Goal: Transaction & Acquisition: Book appointment/travel/reservation

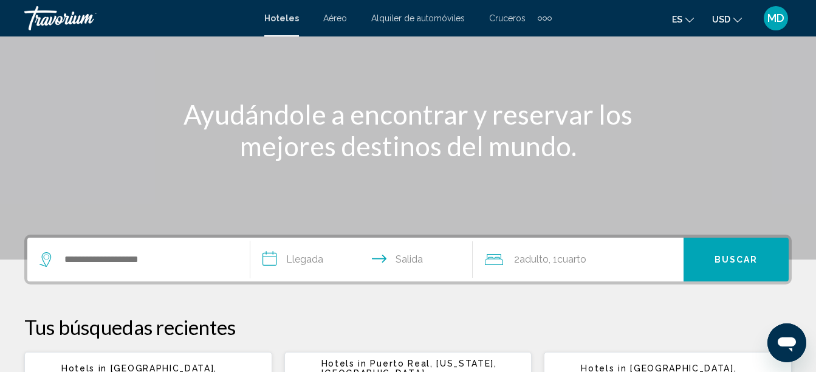
scroll to position [107, 0]
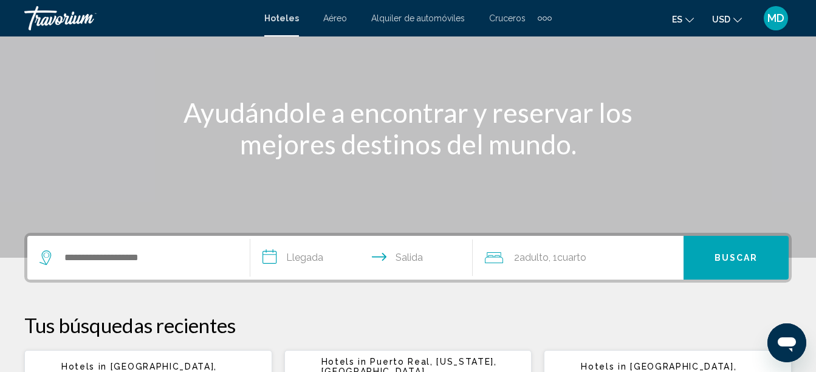
click at [52, 250] on icon "Search widget" at bounding box center [47, 257] width 15 height 15
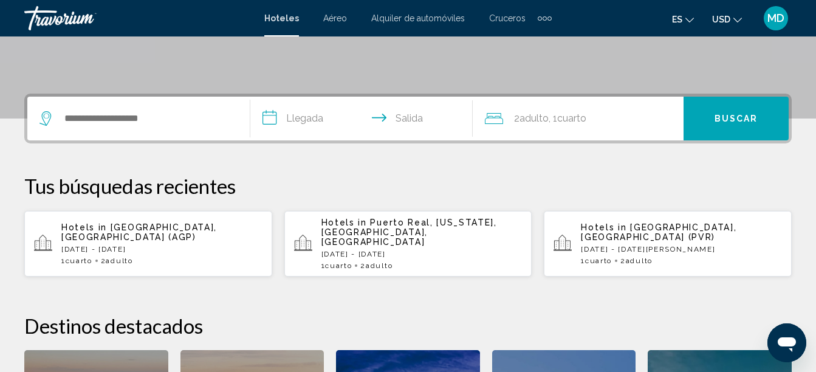
scroll to position [242, 0]
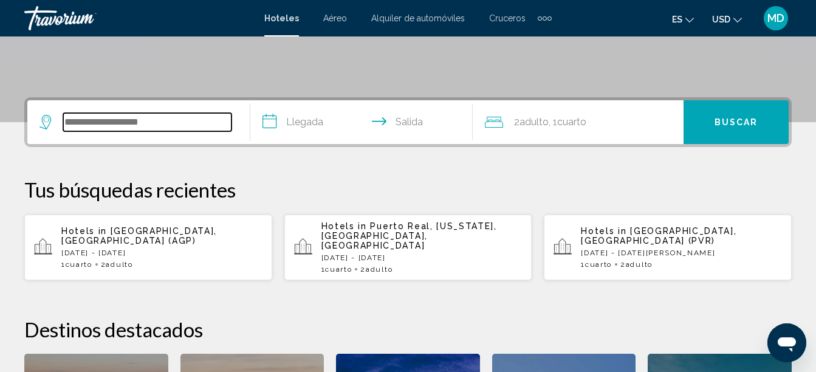
click at [143, 126] on input "Search widget" at bounding box center [147, 122] width 168 height 18
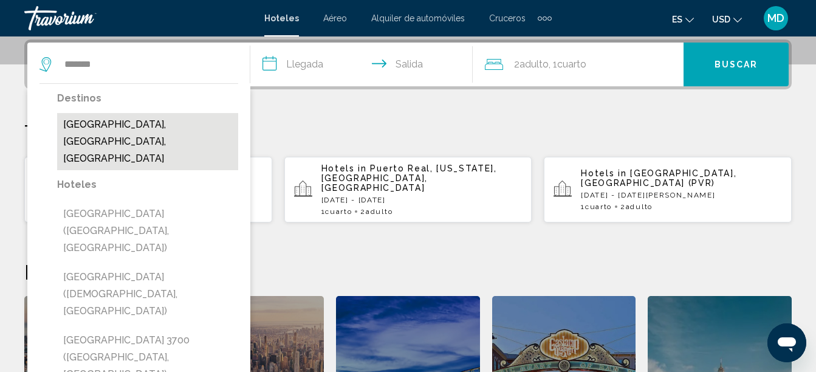
click at [103, 122] on button "[GEOGRAPHIC_DATA], [GEOGRAPHIC_DATA], [GEOGRAPHIC_DATA]" at bounding box center [147, 141] width 181 height 57
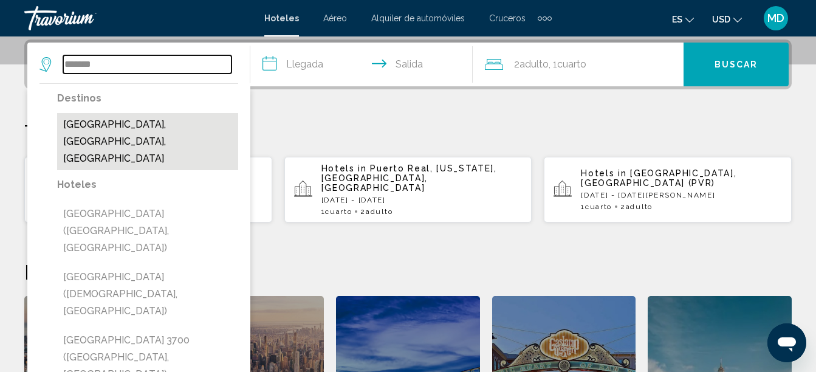
type input "**********"
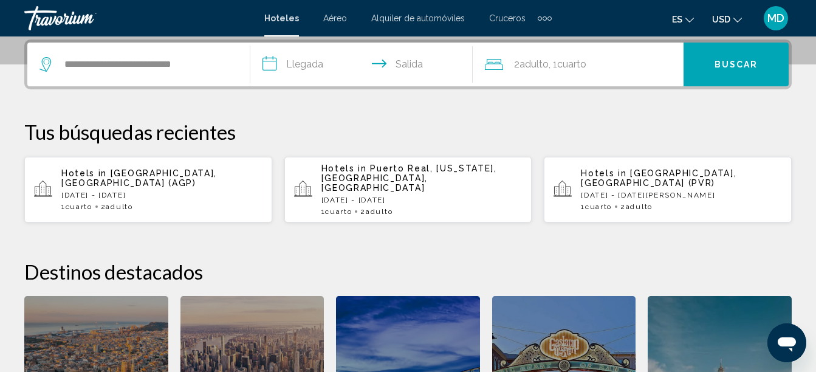
click at [283, 62] on input "**********" at bounding box center [364, 66] width 228 height 47
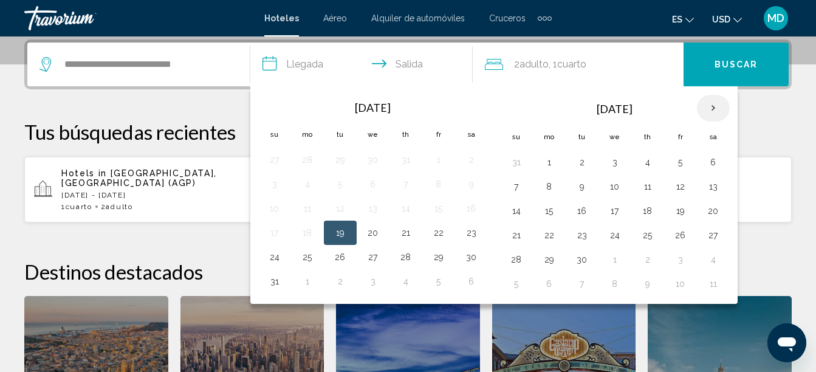
click at [712, 103] on th "Next month" at bounding box center [713, 108] width 33 height 27
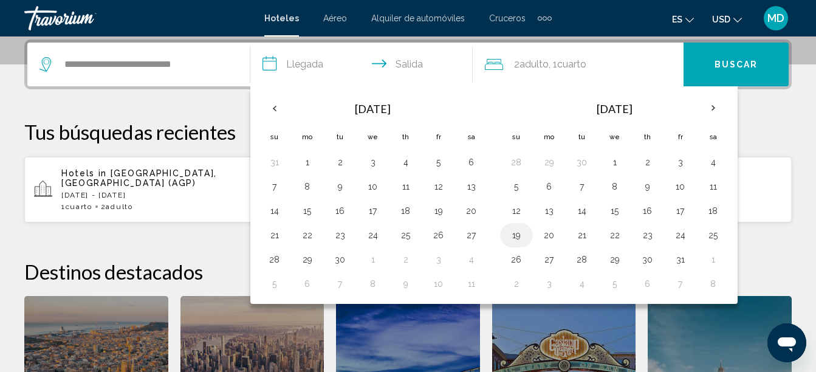
click at [515, 238] on button "19" at bounding box center [516, 235] width 19 height 17
click at [586, 237] on button "21" at bounding box center [581, 235] width 19 height 17
type input "**********"
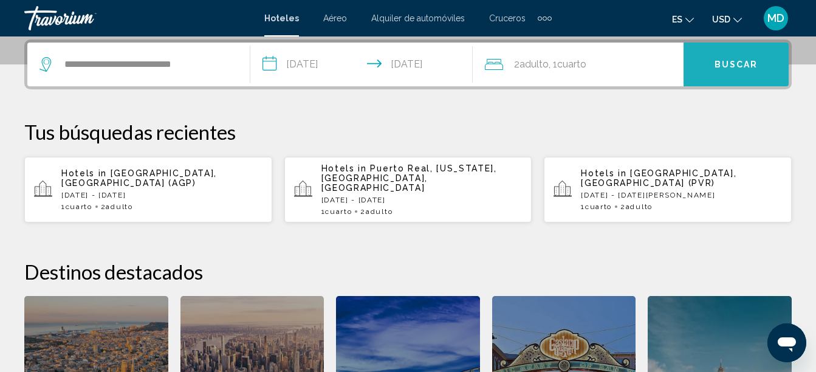
click at [705, 63] on button "Buscar" at bounding box center [736, 65] width 105 height 44
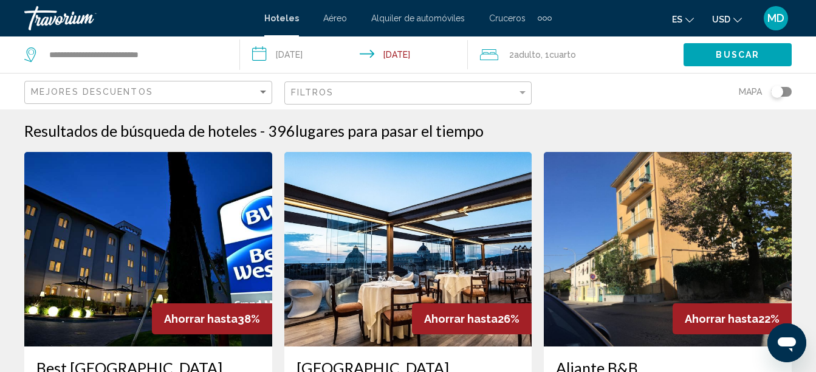
click at [260, 86] on div "Mejores descuentos" at bounding box center [150, 92] width 238 height 22
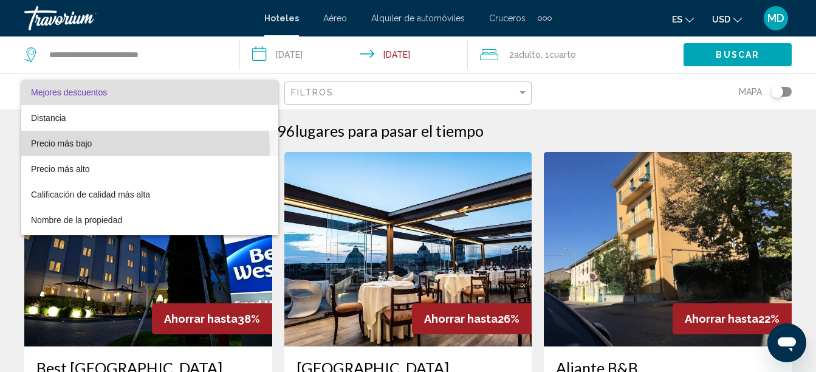
click at [111, 149] on span "Precio más bajo" at bounding box center [150, 144] width 238 height 26
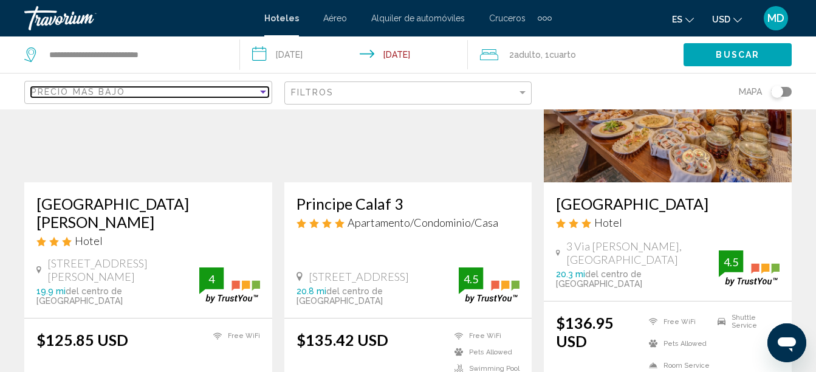
scroll to position [637, 0]
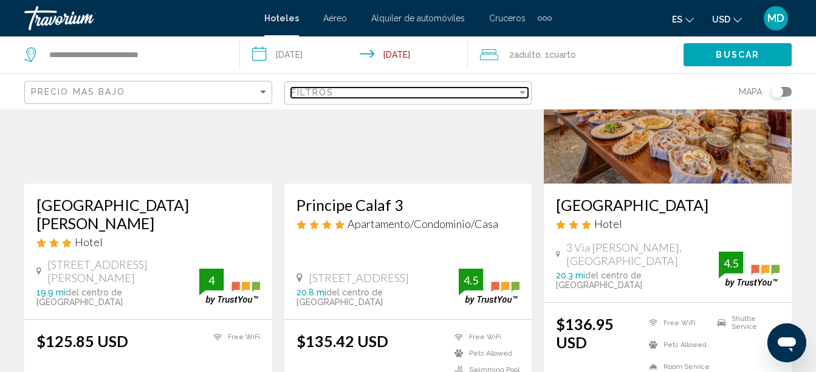
click at [360, 94] on div "Filtros" at bounding box center [404, 93] width 227 height 10
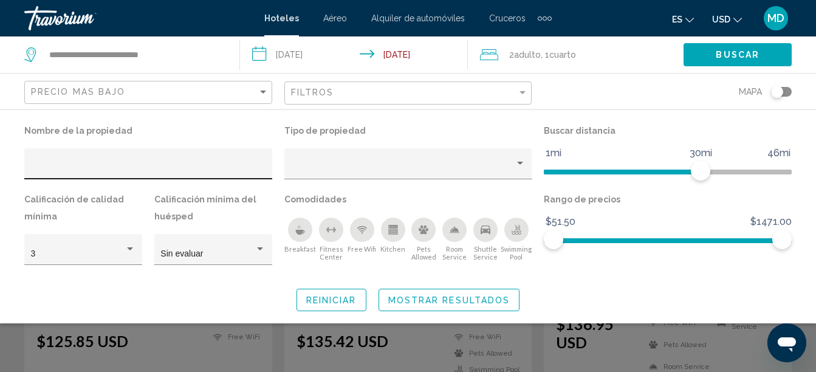
click at [148, 162] on div "Hotel Filters" at bounding box center [148, 167] width 235 height 25
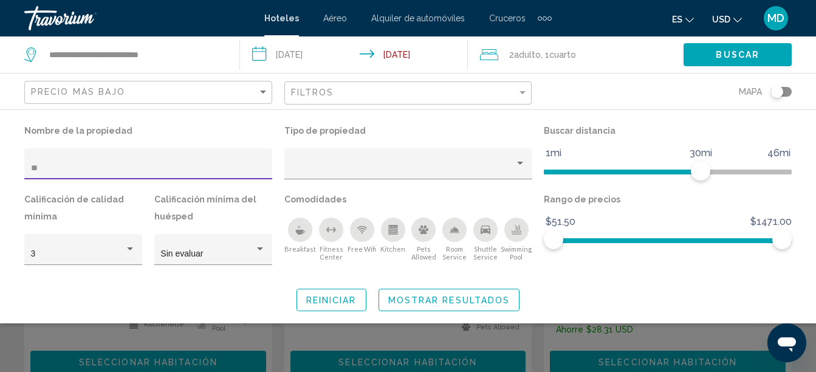
scroll to position [186, 0]
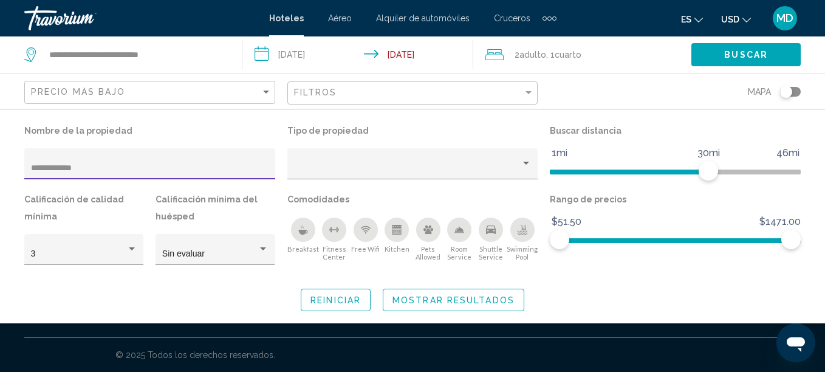
type input "**********"
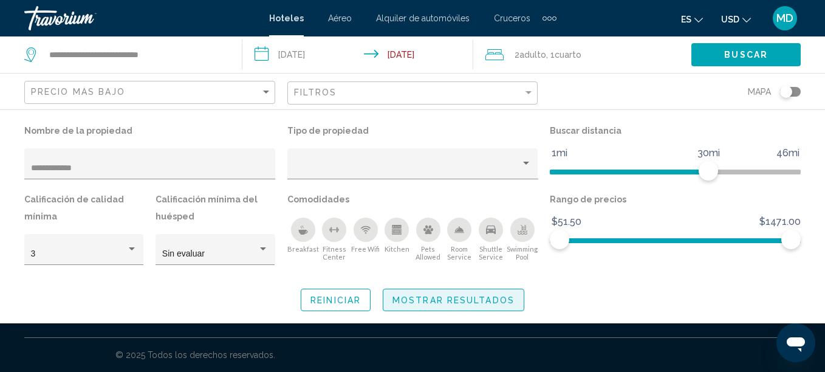
click at [417, 299] on span "Mostrar resultados" at bounding box center [454, 300] width 122 height 10
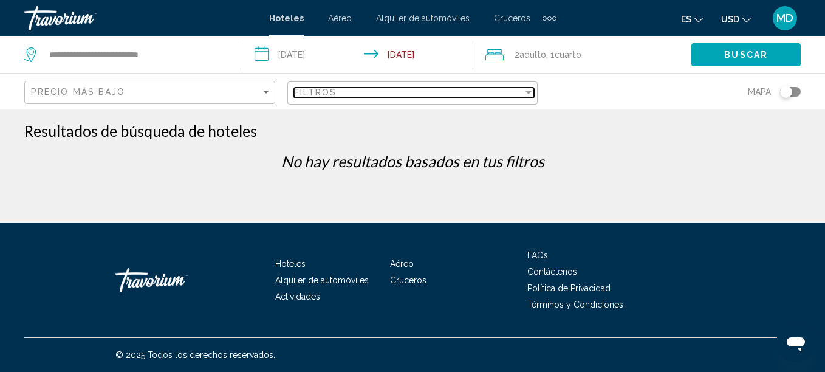
click at [321, 93] on span "Filtros" at bounding box center [315, 93] width 43 height 10
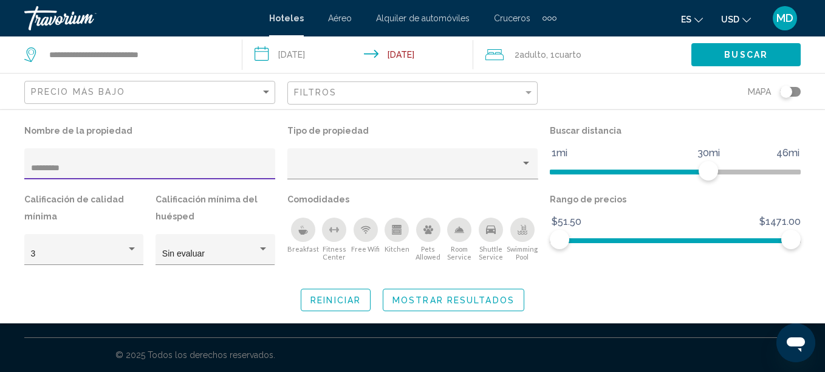
type input "*********"
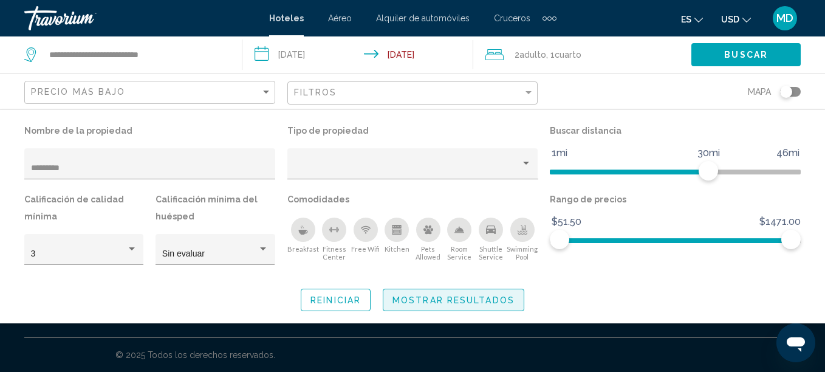
click at [404, 295] on span "Mostrar resultados" at bounding box center [454, 300] width 122 height 10
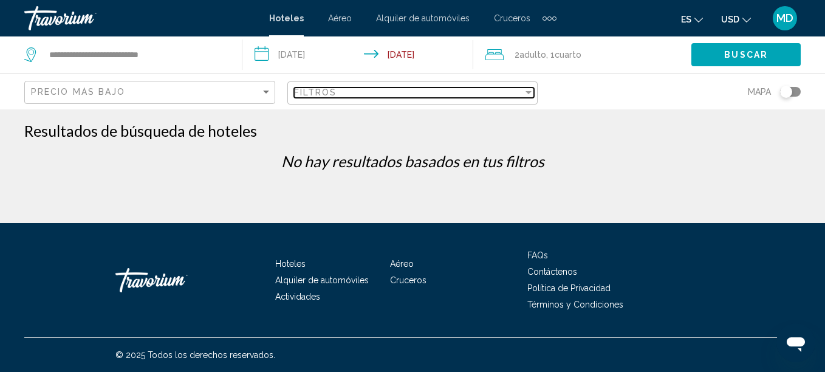
click at [349, 88] on div "Filtros" at bounding box center [409, 93] width 230 height 10
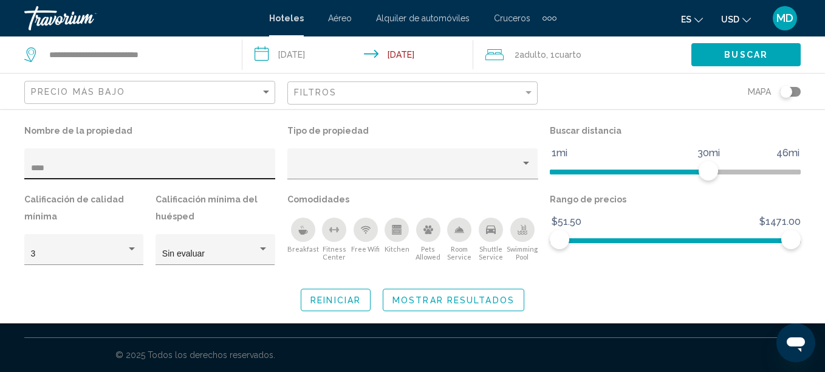
click at [57, 162] on div "****" at bounding box center [150, 167] width 238 height 25
type input "*"
type input "**********"
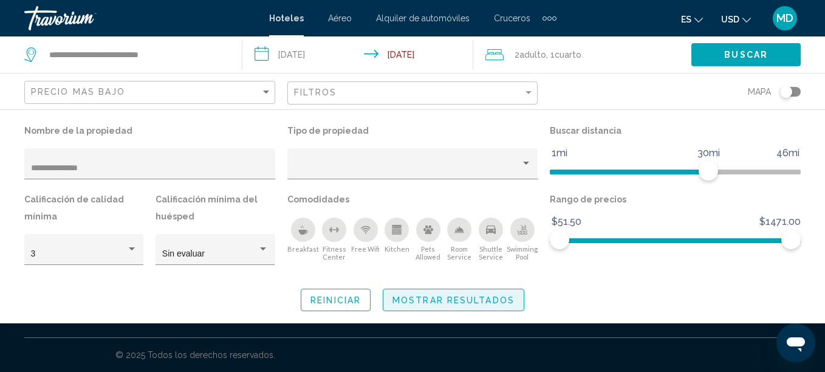
click at [414, 290] on button "Mostrar resultados" at bounding box center [454, 300] width 142 height 22
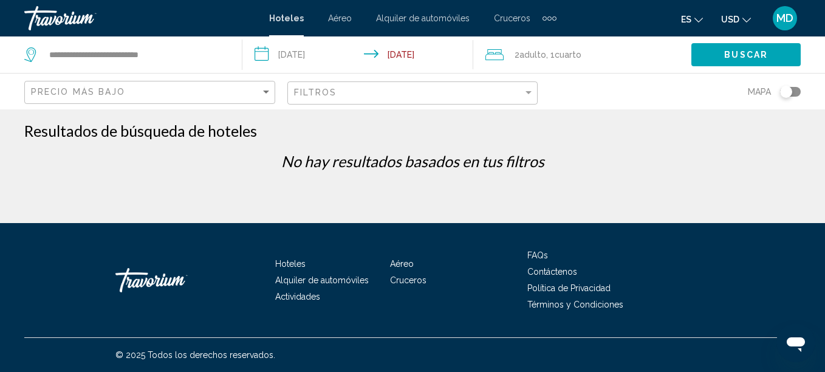
click at [317, 83] on div "Filtros" at bounding box center [414, 93] width 241 height 22
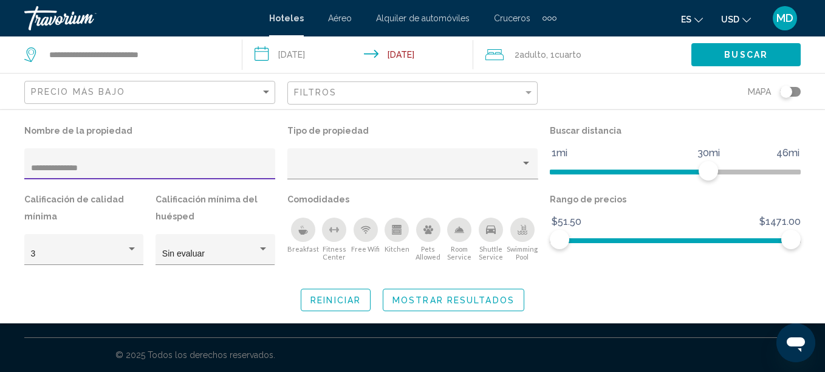
click at [155, 172] on input "**********" at bounding box center [150, 168] width 238 height 10
type input "*"
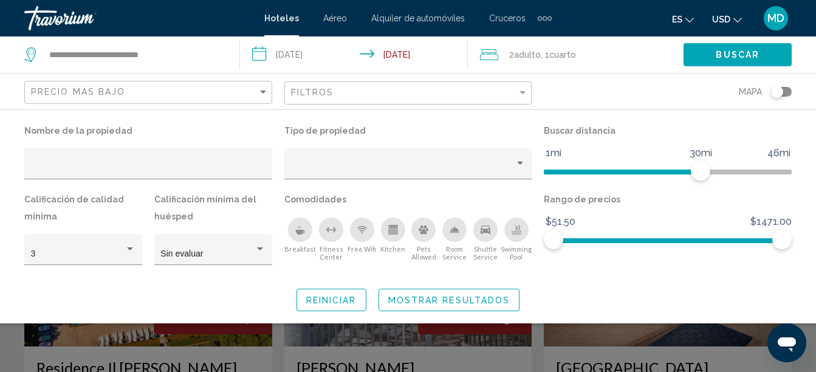
click at [785, 91] on div "Toggle map" at bounding box center [781, 92] width 21 height 10
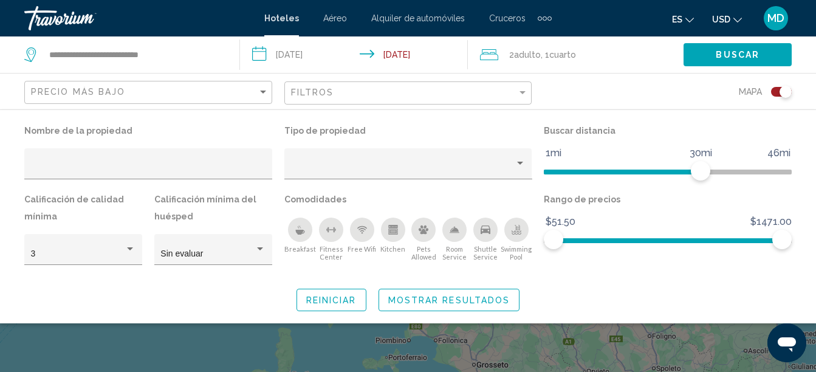
scroll to position [109, 0]
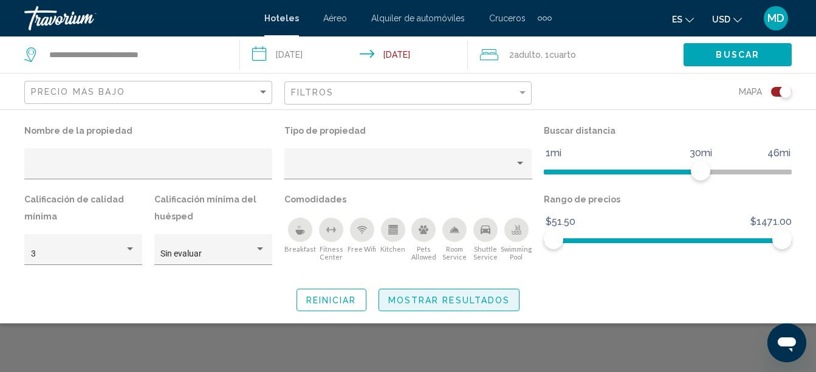
click at [443, 300] on span "Mostrar resultados" at bounding box center [449, 300] width 122 height 10
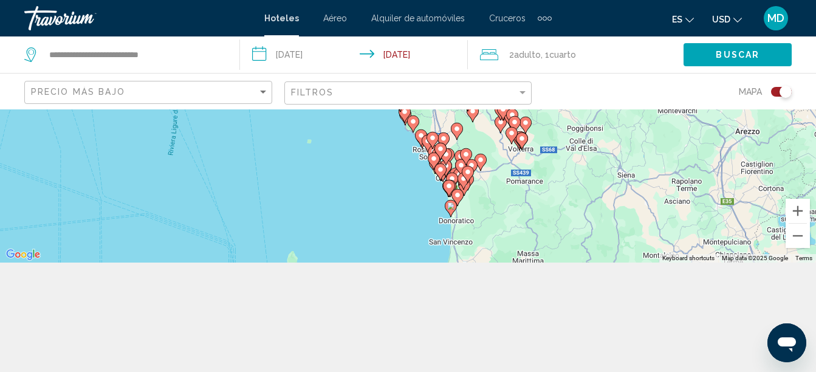
click at [495, 182] on div "To activate drag with keyboard, press Alt + Enter. Once in keyboard drag state,…" at bounding box center [408, 131] width 816 height 263
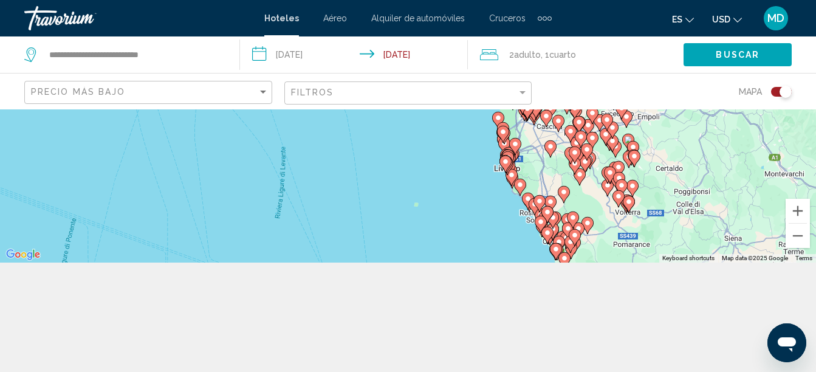
drag, startPoint x: 495, startPoint y: 182, endPoint x: 601, endPoint y: 246, distance: 123.2
click at [601, 246] on div "To activate drag with keyboard, press Alt + Enter. Once in keyboard drag state,…" at bounding box center [408, 131] width 816 height 263
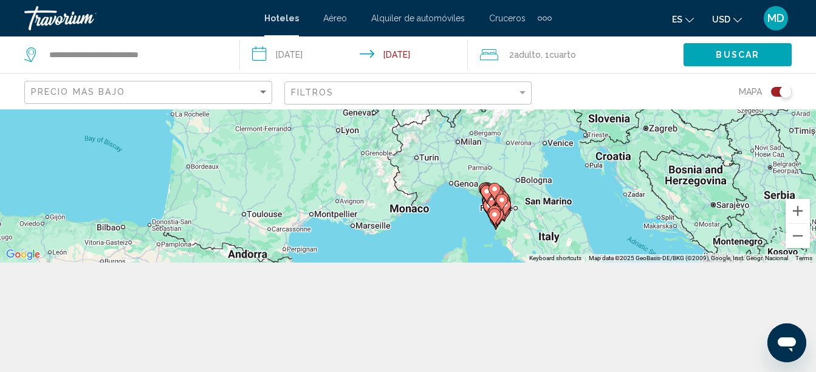
drag, startPoint x: 563, startPoint y: 182, endPoint x: 501, endPoint y: 230, distance: 78.9
click at [501, 230] on div "To activate drag with keyboard, press Alt + Enter. Once in keyboard drag state,…" at bounding box center [408, 131] width 816 height 263
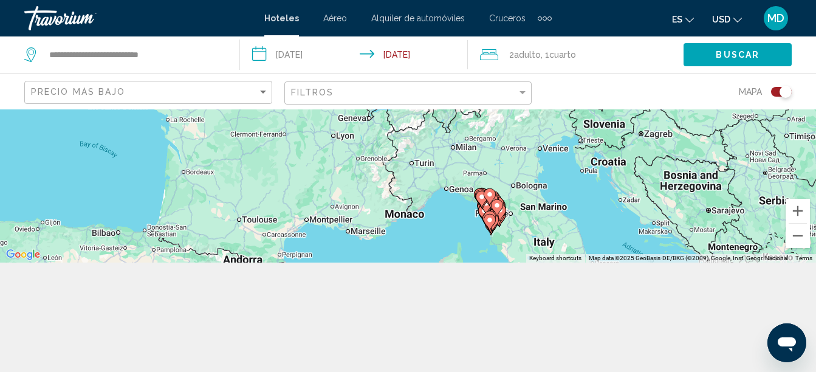
click at [553, 151] on div "To activate drag with keyboard, press Alt + Enter. Once in keyboard drag state,…" at bounding box center [408, 131] width 816 height 263
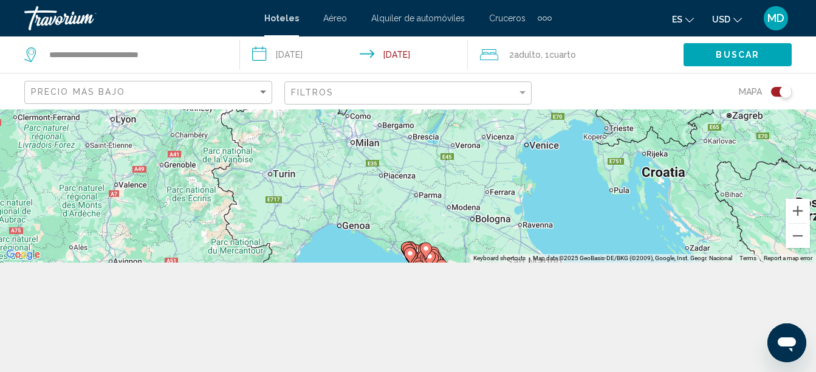
click at [538, 149] on div "To activate drag with keyboard, press Alt + Enter. Once in keyboard drag state,…" at bounding box center [408, 131] width 816 height 263
click at [151, 56] on input "**********" at bounding box center [134, 55] width 173 height 18
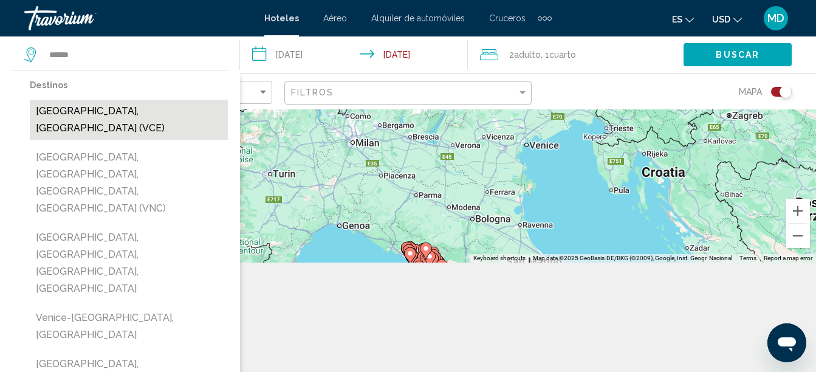
click at [78, 112] on button "[GEOGRAPHIC_DATA], [GEOGRAPHIC_DATA] (VCE)" at bounding box center [129, 120] width 198 height 40
type input "**********"
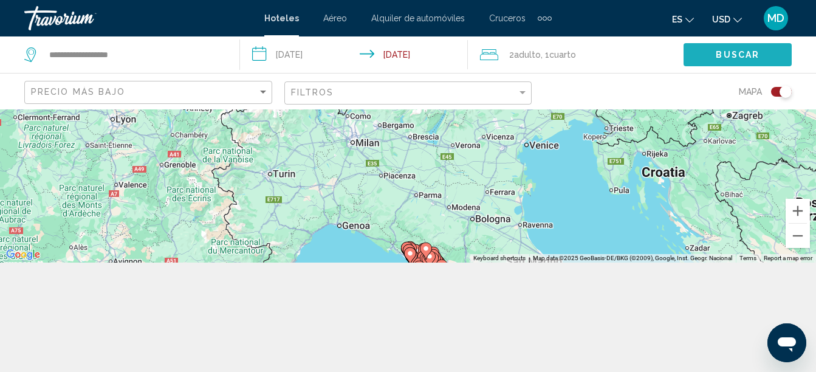
click at [724, 55] on span "Buscar" at bounding box center [738, 55] width 44 height 10
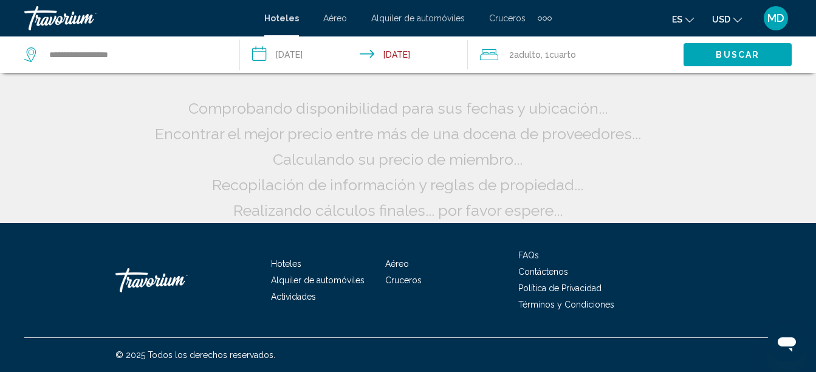
scroll to position [0, 0]
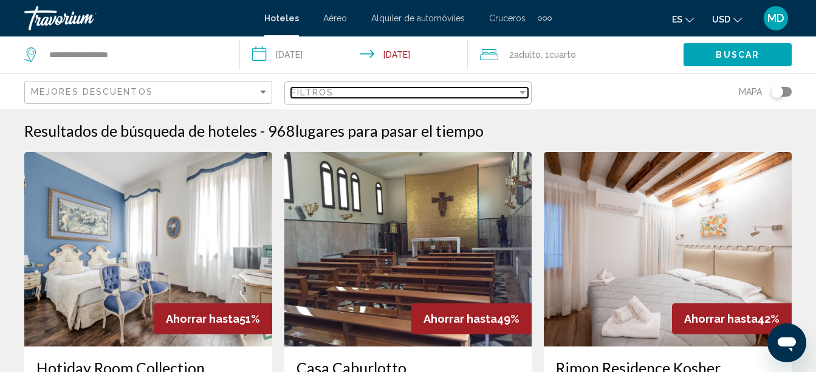
click at [362, 94] on div "Filtros" at bounding box center [404, 93] width 227 height 10
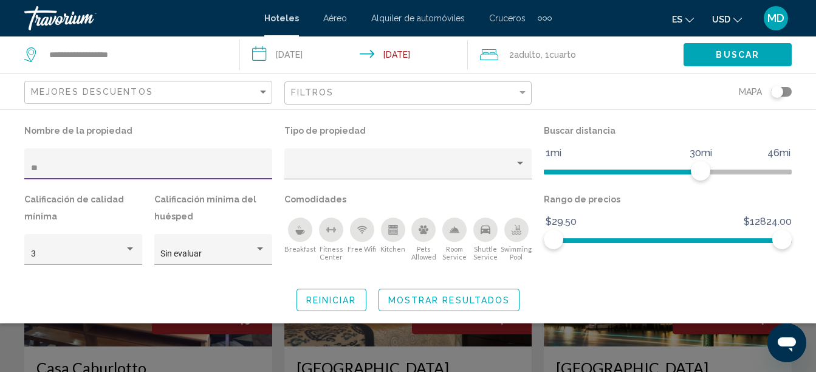
type input "*"
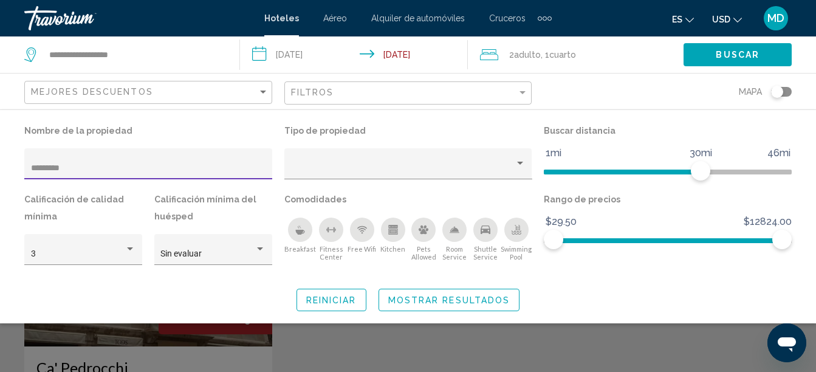
type input "*********"
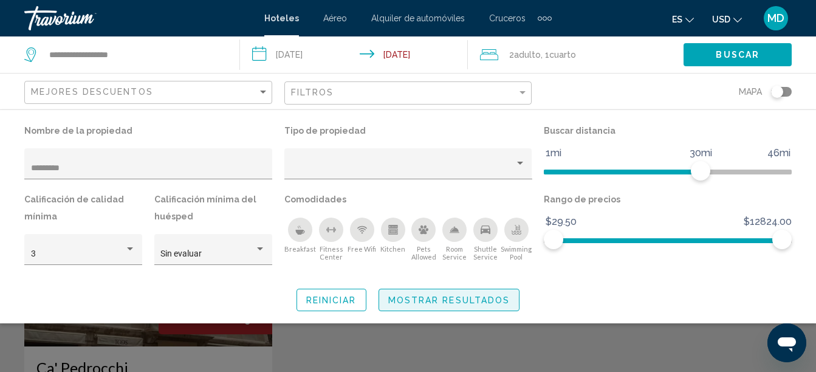
click at [417, 300] on span "Mostrar resultados" at bounding box center [449, 300] width 122 height 10
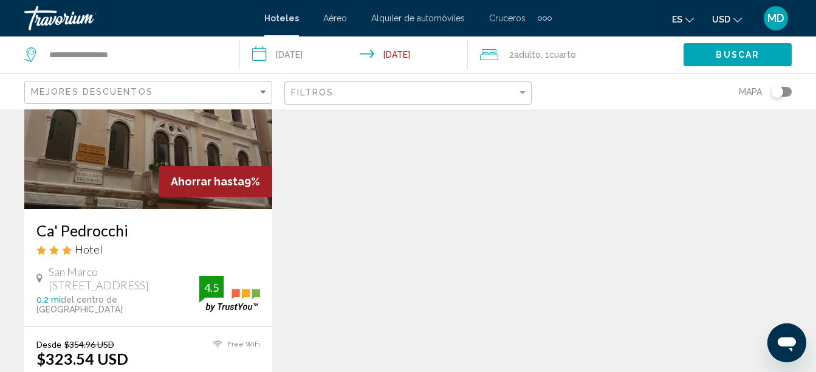
scroll to position [137, 0]
click at [196, 155] on img "Main content" at bounding box center [148, 112] width 248 height 194
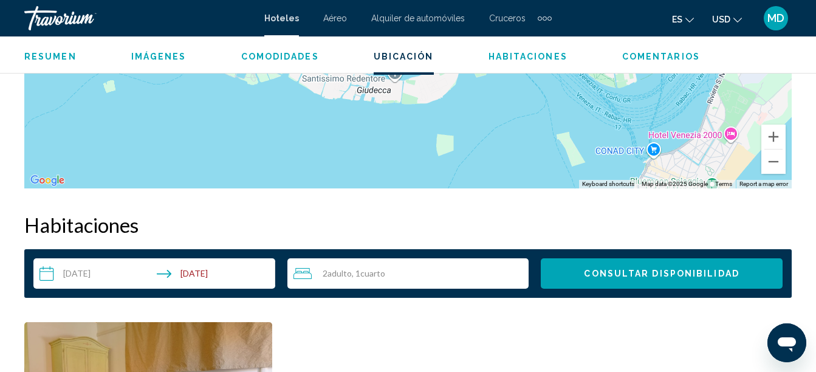
scroll to position [1646, 0]
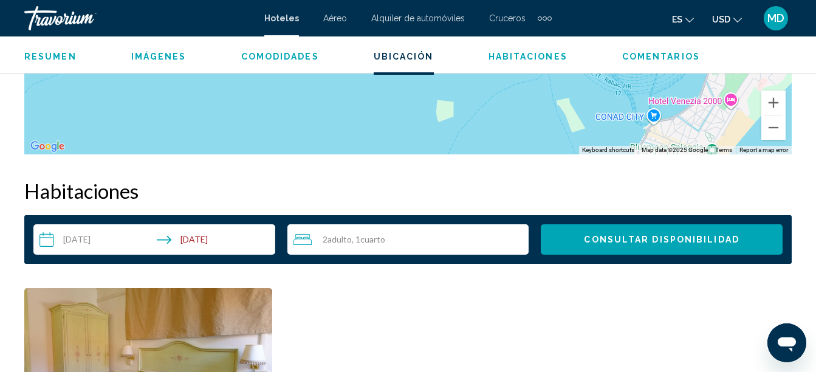
click at [644, 233] on button "Consultar disponibilidad" at bounding box center [662, 239] width 242 height 30
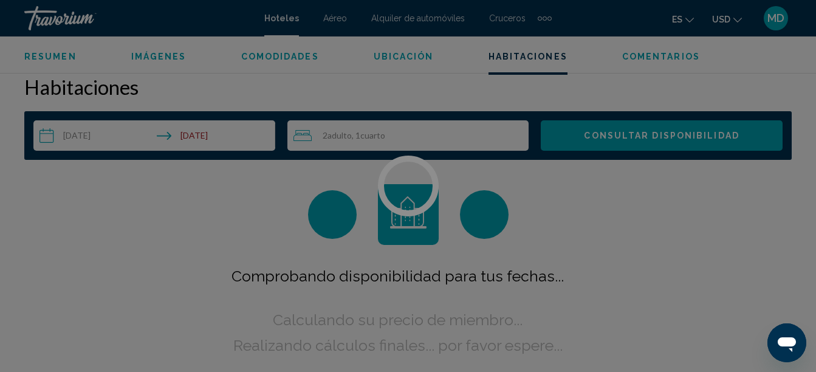
scroll to position [1751, 0]
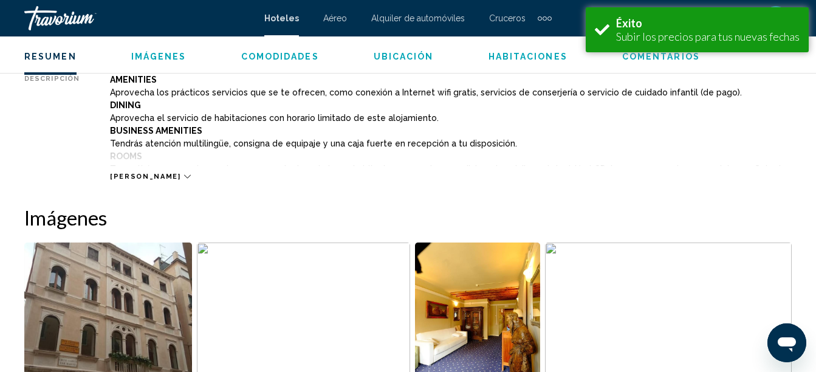
scroll to position [690, 0]
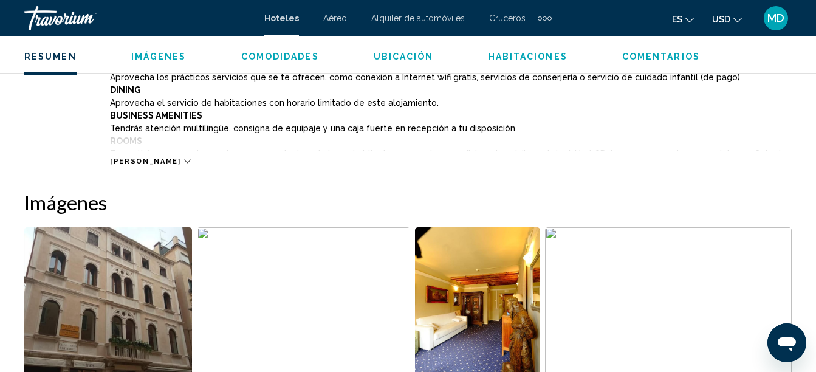
click at [184, 159] on icon "Main content" at bounding box center [187, 161] width 7 height 7
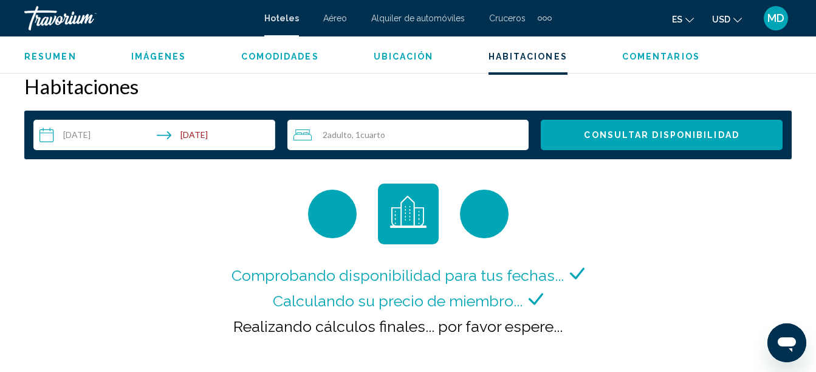
scroll to position [2062, 0]
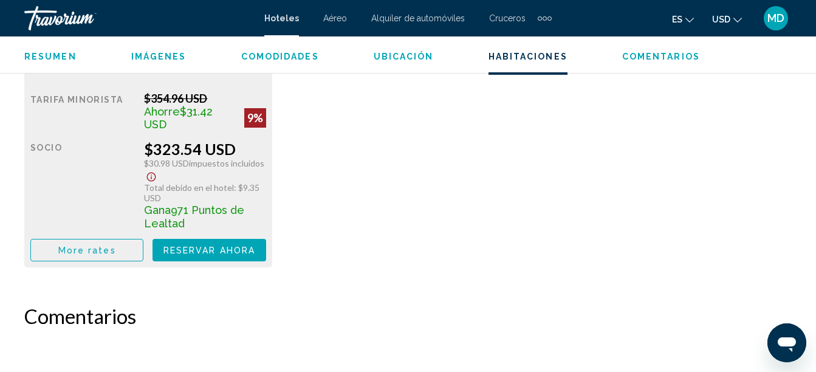
scroll to position [2149, 0]
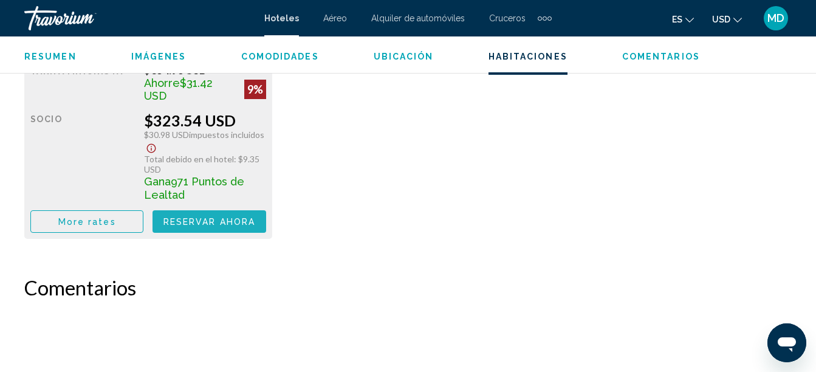
click at [231, 217] on span "Reservar ahora" at bounding box center [209, 222] width 92 height 10
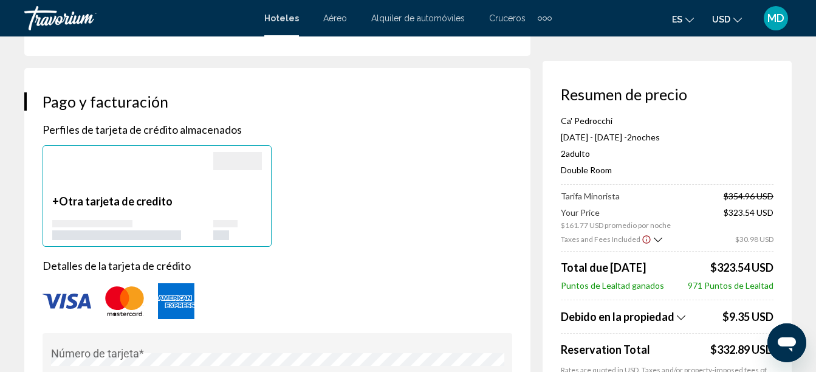
scroll to position [932, 0]
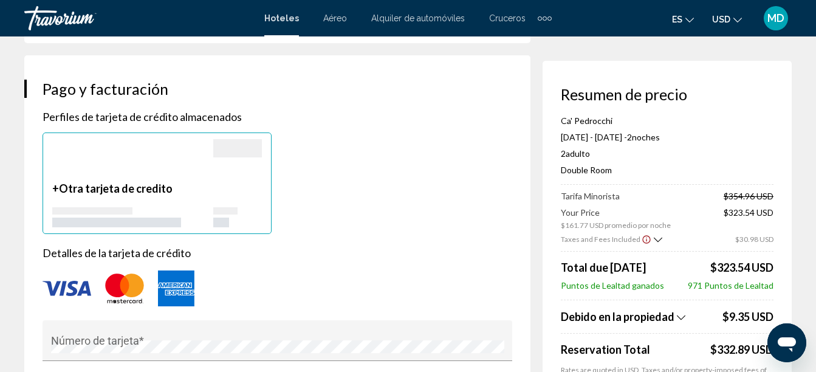
click at [677, 314] on icon "Show Taxes and Fees breakdown" at bounding box center [681, 317] width 9 height 10
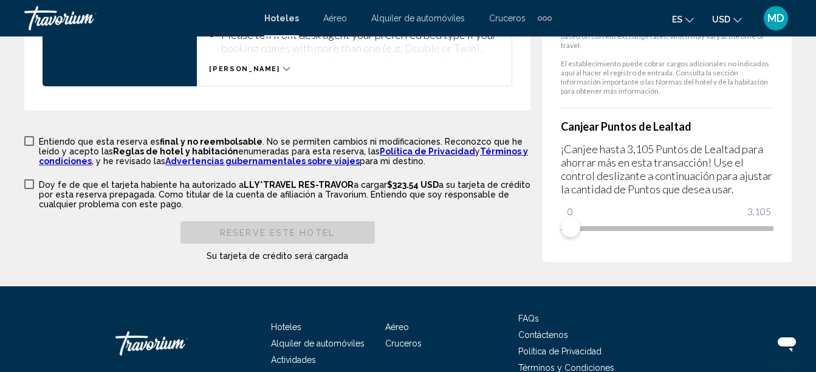
scroll to position [1929, 0]
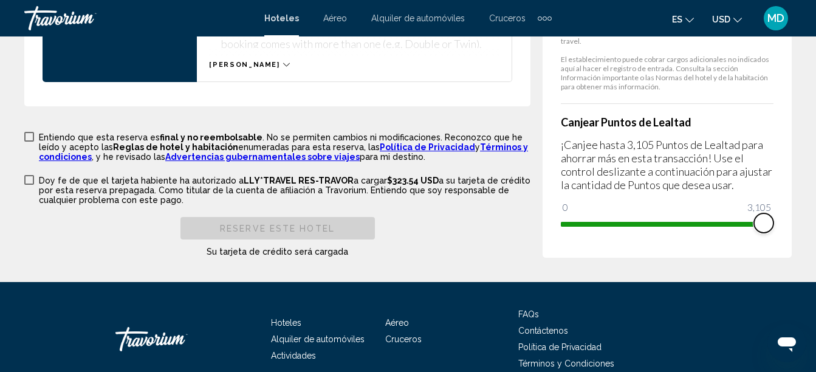
drag, startPoint x: 568, startPoint y: 219, endPoint x: 792, endPoint y: 219, distance: 224.9
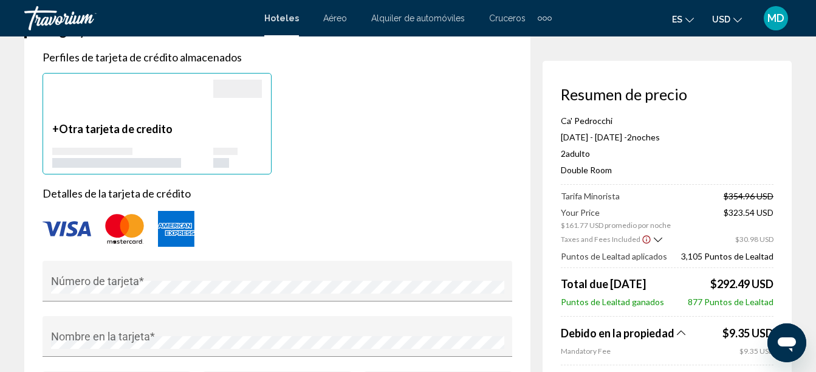
scroll to position [941, 0]
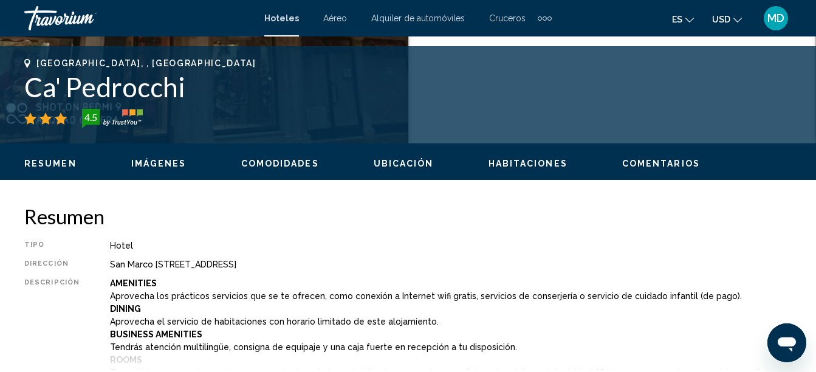
scroll to position [476, 0]
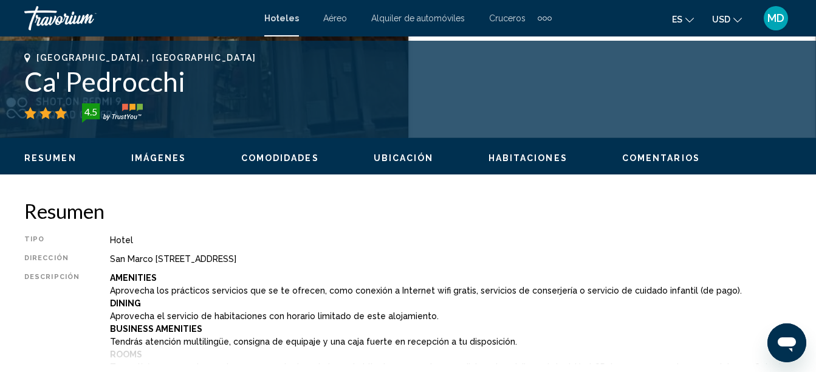
drag, startPoint x: 816, startPoint y: 83, endPoint x: 816, endPoint y: 91, distance: 7.9
click at [816, 91] on div "[GEOGRAPHIC_DATA], , [GEOGRAPHIC_DATA] Ca' Pedrocchi 4.5 [GEOGRAPHIC_DATA] [STR…" at bounding box center [408, 89] width 816 height 73
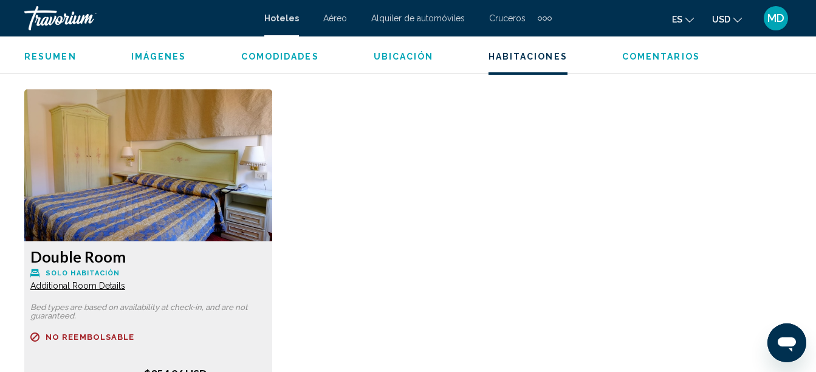
scroll to position [1816, 0]
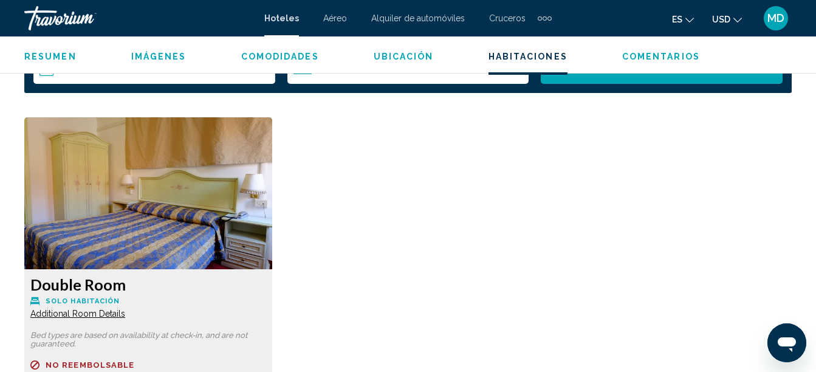
click at [99, 314] on span "Additional Room Details" at bounding box center [77, 314] width 95 height 10
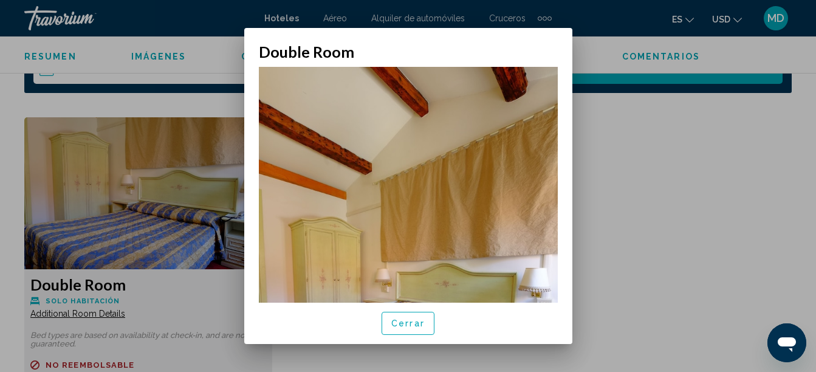
click at [627, 165] on div at bounding box center [408, 186] width 816 height 372
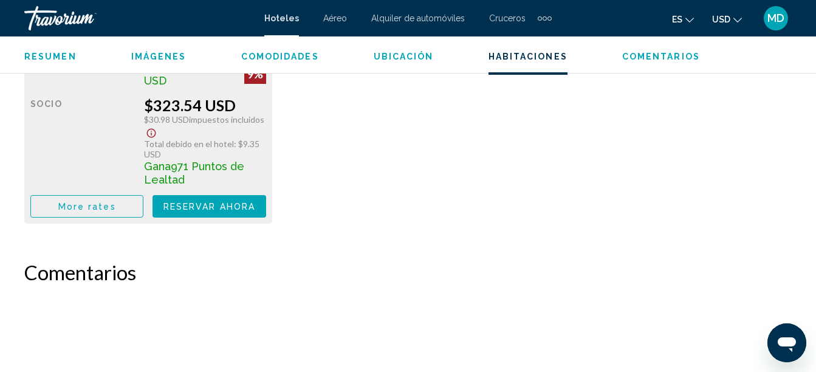
scroll to position [2176, 0]
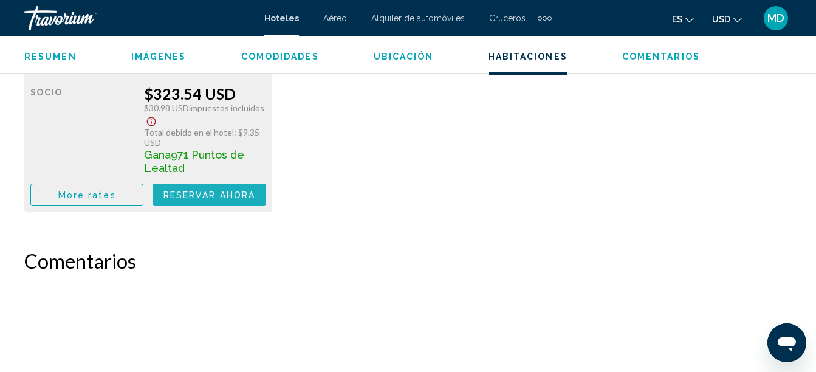
click at [187, 193] on span "Reservar ahora" at bounding box center [209, 195] width 92 height 10
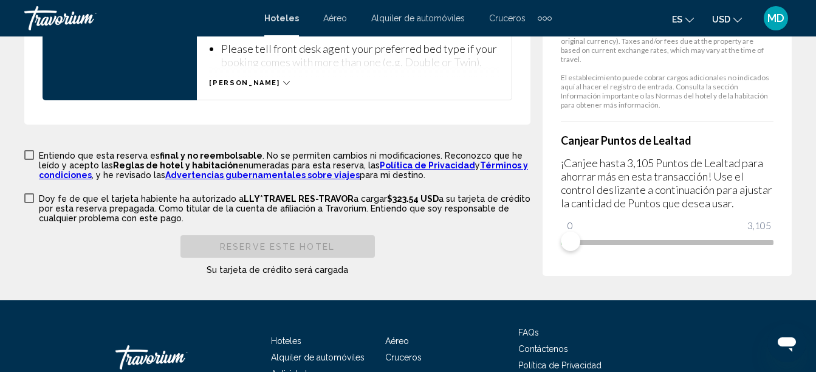
scroll to position [1916, 0]
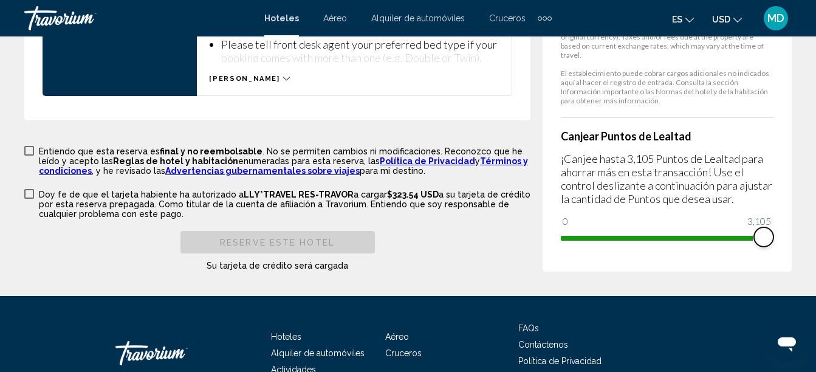
drag, startPoint x: 573, startPoint y: 239, endPoint x: 825, endPoint y: 184, distance: 257.6
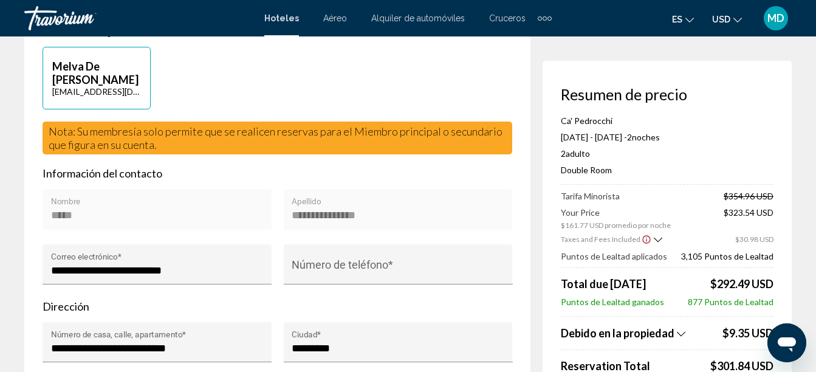
scroll to position [380, 0]
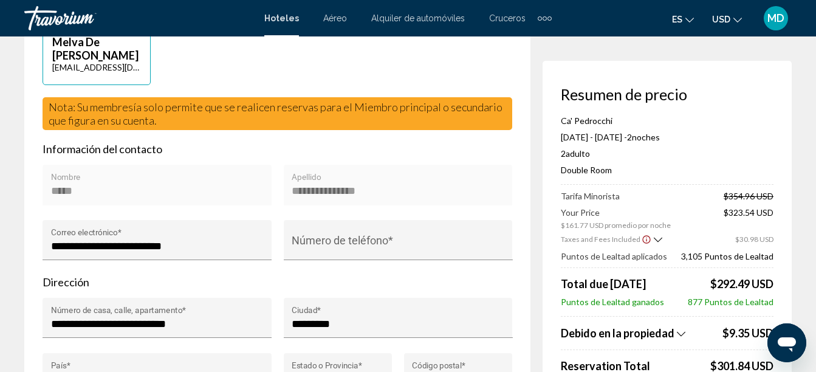
click at [678, 334] on icon "Show Taxes and Fees breakdown" at bounding box center [681, 334] width 9 height 10
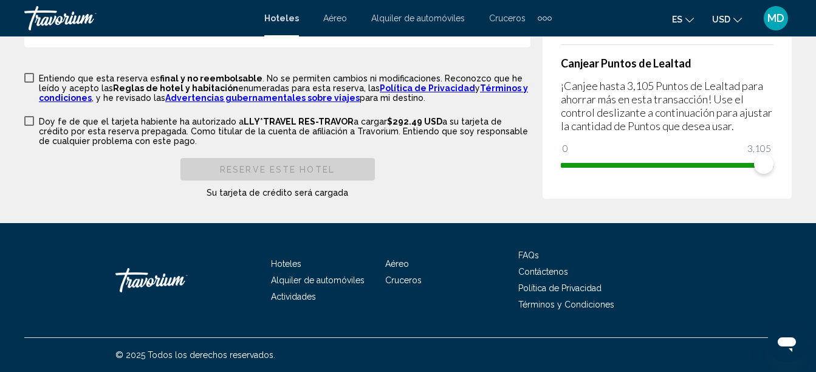
scroll to position [1987, 0]
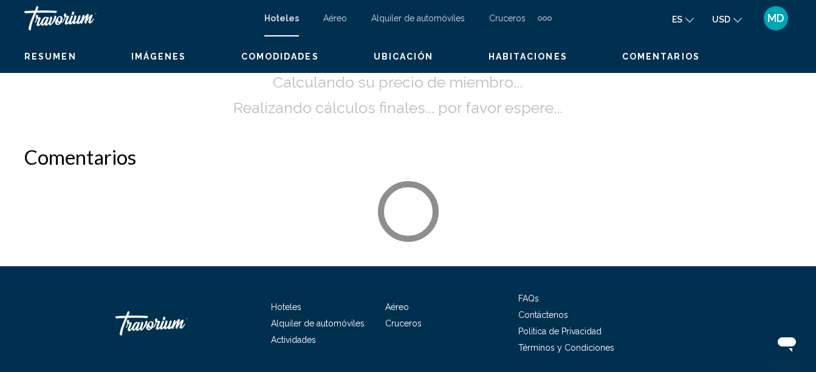
scroll to position [139, 0]
